Goal: Information Seeking & Learning: Learn about a topic

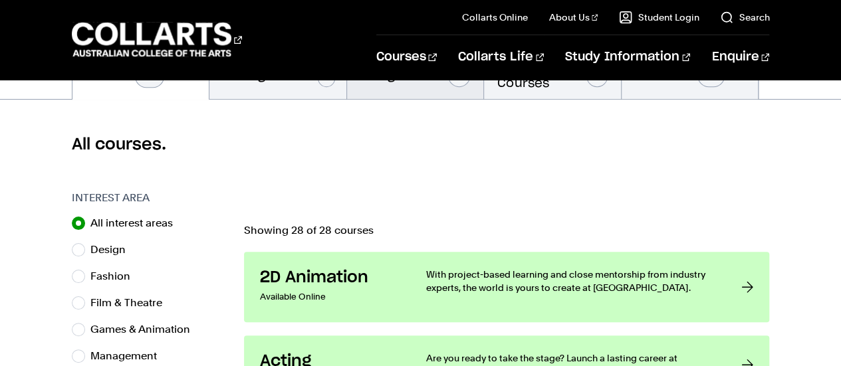
click at [416, 99] on button "Postgraduate 3" at bounding box center [415, 75] width 137 height 49
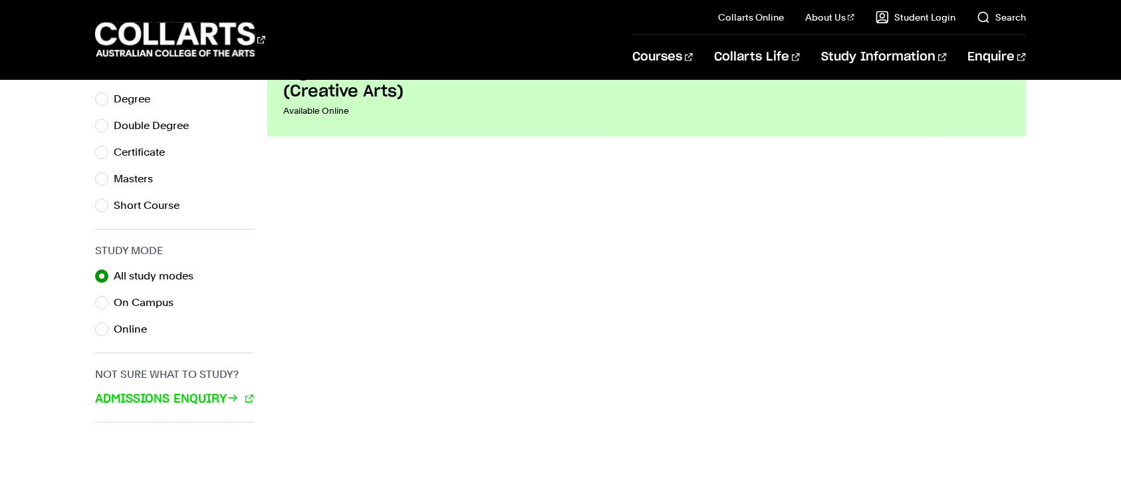
scroll to position [745, 0]
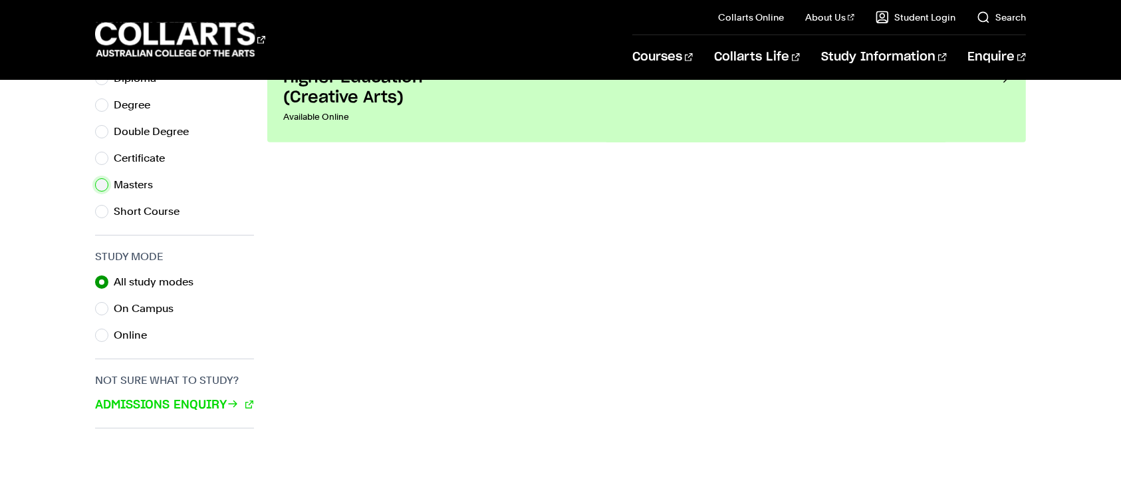
click at [104, 191] on input "Masters" at bounding box center [101, 184] width 13 height 13
radio input "true"
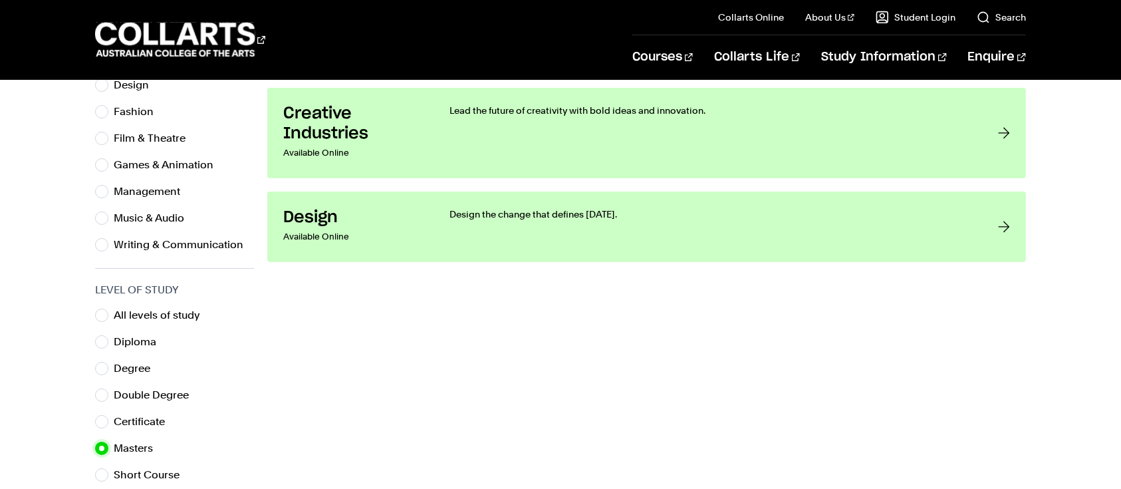
scroll to position [480, 0]
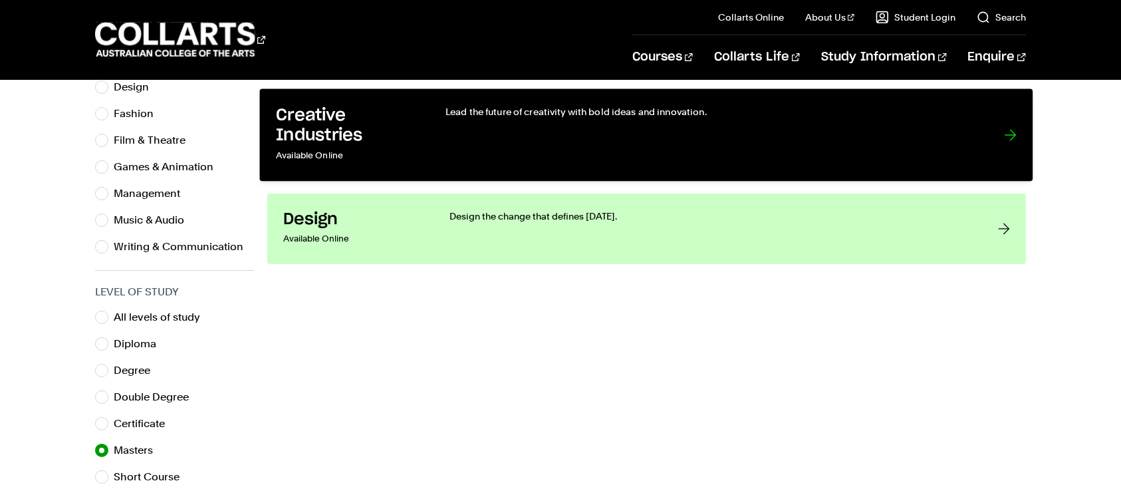
click at [634, 165] on div "Lead the future of creativity with bold ideas and innovation." at bounding box center [711, 135] width 532 height 60
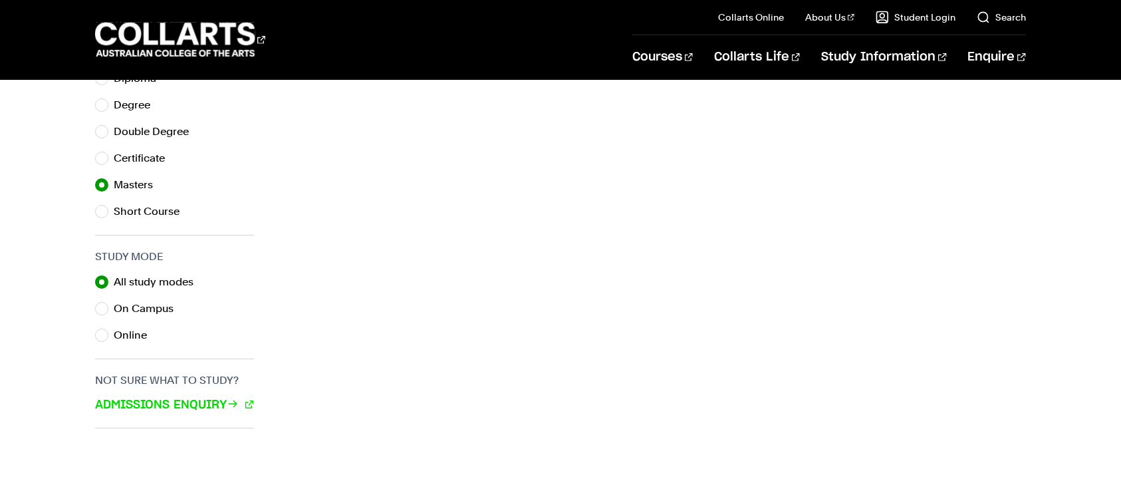
scroll to position [435, 0]
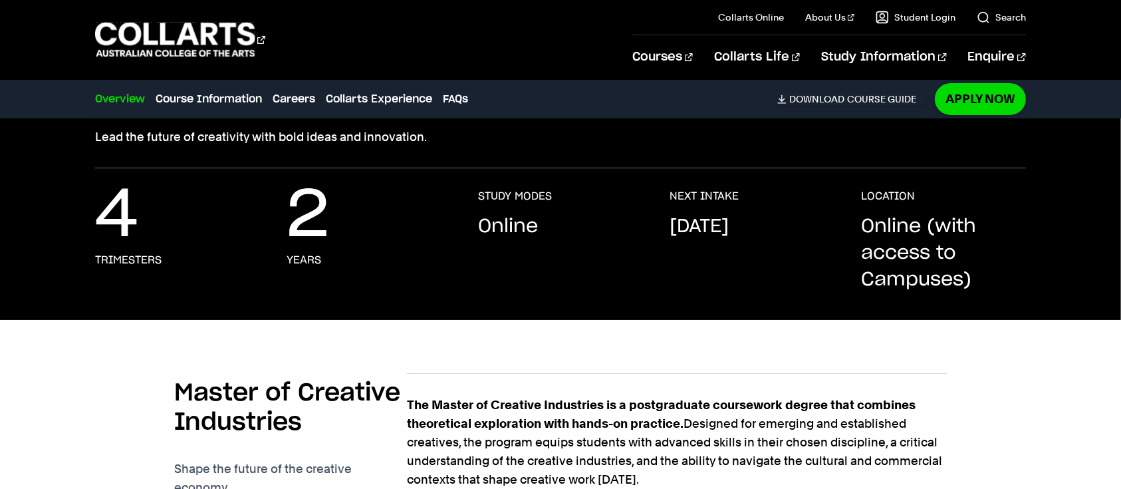
scroll to position [200, 0]
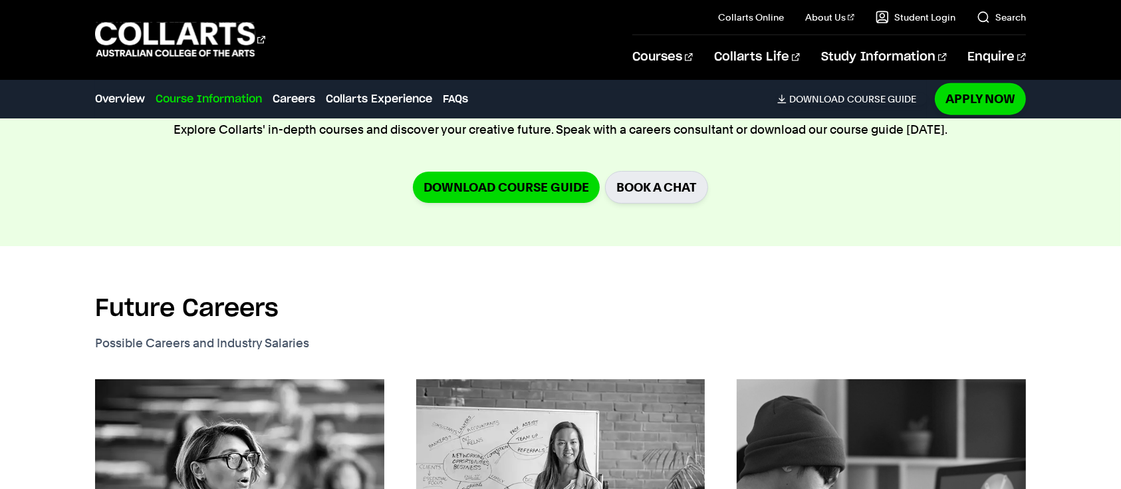
scroll to position [0, 0]
